Goal: Navigation & Orientation: Find specific page/section

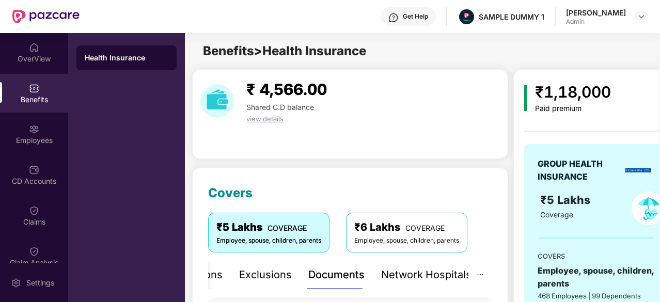
scroll to position [0, 3]
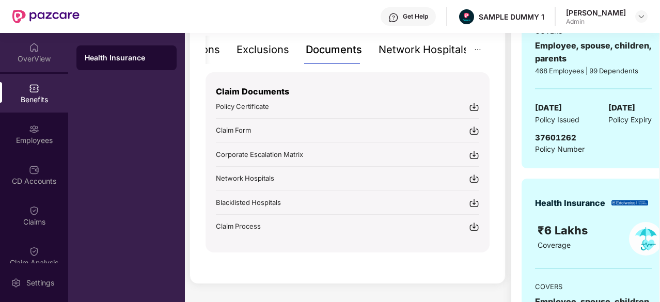
click at [22, 54] on div "OverView" at bounding box center [34, 59] width 68 height 10
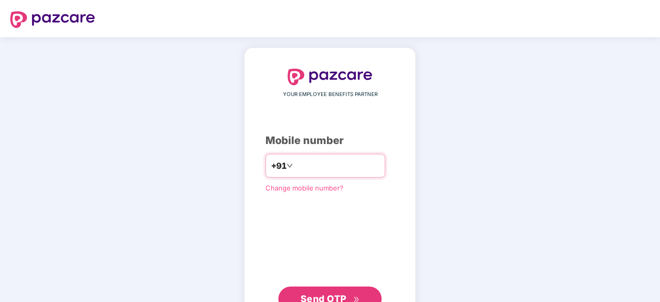
type input "**********"
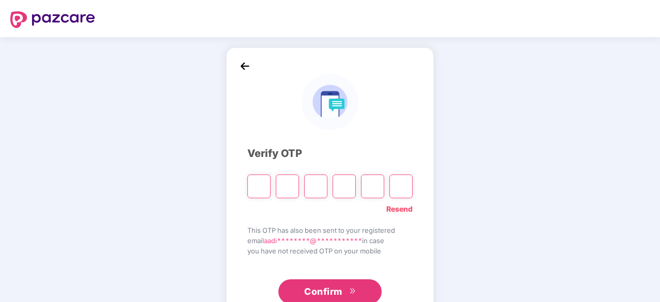
type input "*"
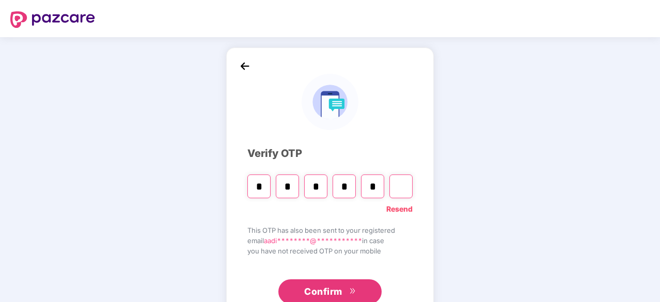
type input "*"
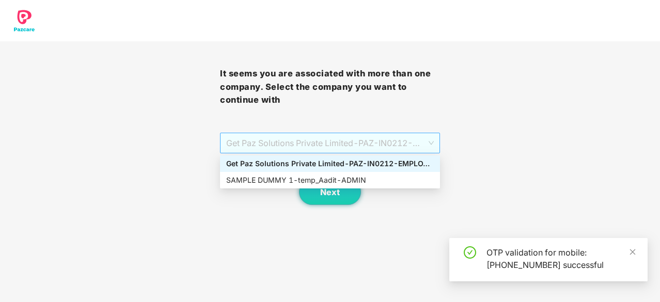
click at [293, 137] on span "Get Paz Solutions Private Limited - PAZ-IN0212 - EMPLOYEE" at bounding box center [330, 143] width 208 height 20
click at [279, 179] on div "SAMPLE DUMMY 1 - temp_Aadit - ADMIN" at bounding box center [330, 180] width 208 height 11
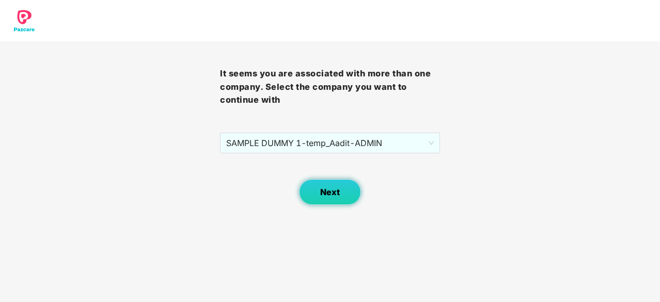
click at [306, 190] on button "Next" at bounding box center [330, 192] width 62 height 26
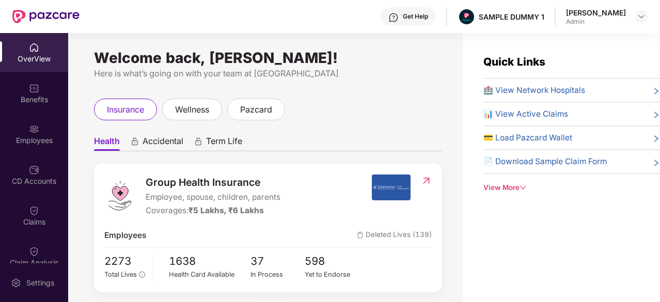
click at [305, 54] on div "Welcome back, [PERSON_NAME]!" at bounding box center [268, 58] width 348 height 8
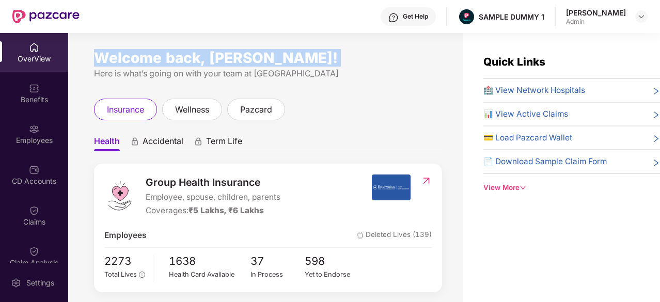
click at [305, 54] on div "Welcome back, [PERSON_NAME]!" at bounding box center [268, 58] width 348 height 8
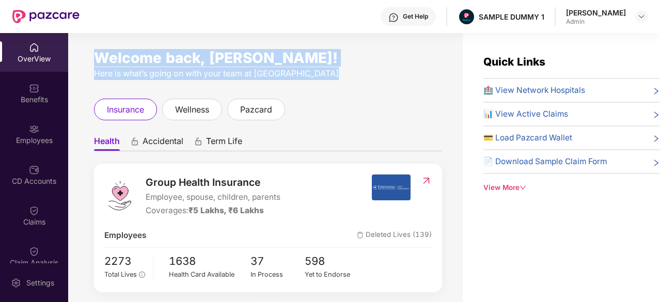
drag, startPoint x: 305, startPoint y: 53, endPoint x: 316, endPoint y: 77, distance: 26.1
click at [316, 77] on div "Welcome back, [PERSON_NAME]! Here is what’s going on with your team at [GEOGRAP…" at bounding box center [268, 67] width 348 height 26
click at [316, 77] on div "Here is what’s going on with your team at [GEOGRAPHIC_DATA]" at bounding box center [268, 73] width 348 height 13
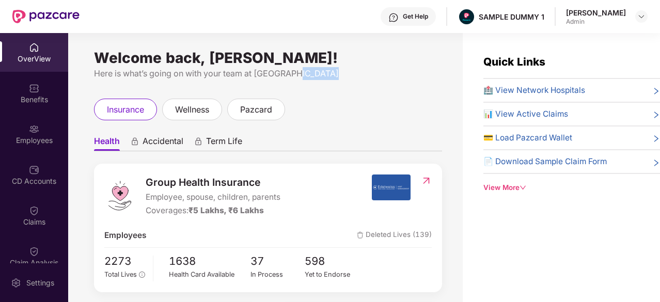
click at [316, 77] on div "Here is what’s going on with your team at [GEOGRAPHIC_DATA]" at bounding box center [268, 73] width 348 height 13
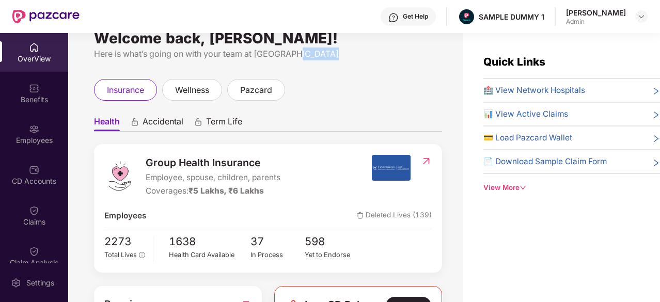
scroll to position [20, 0]
